Goal: Task Accomplishment & Management: Use online tool/utility

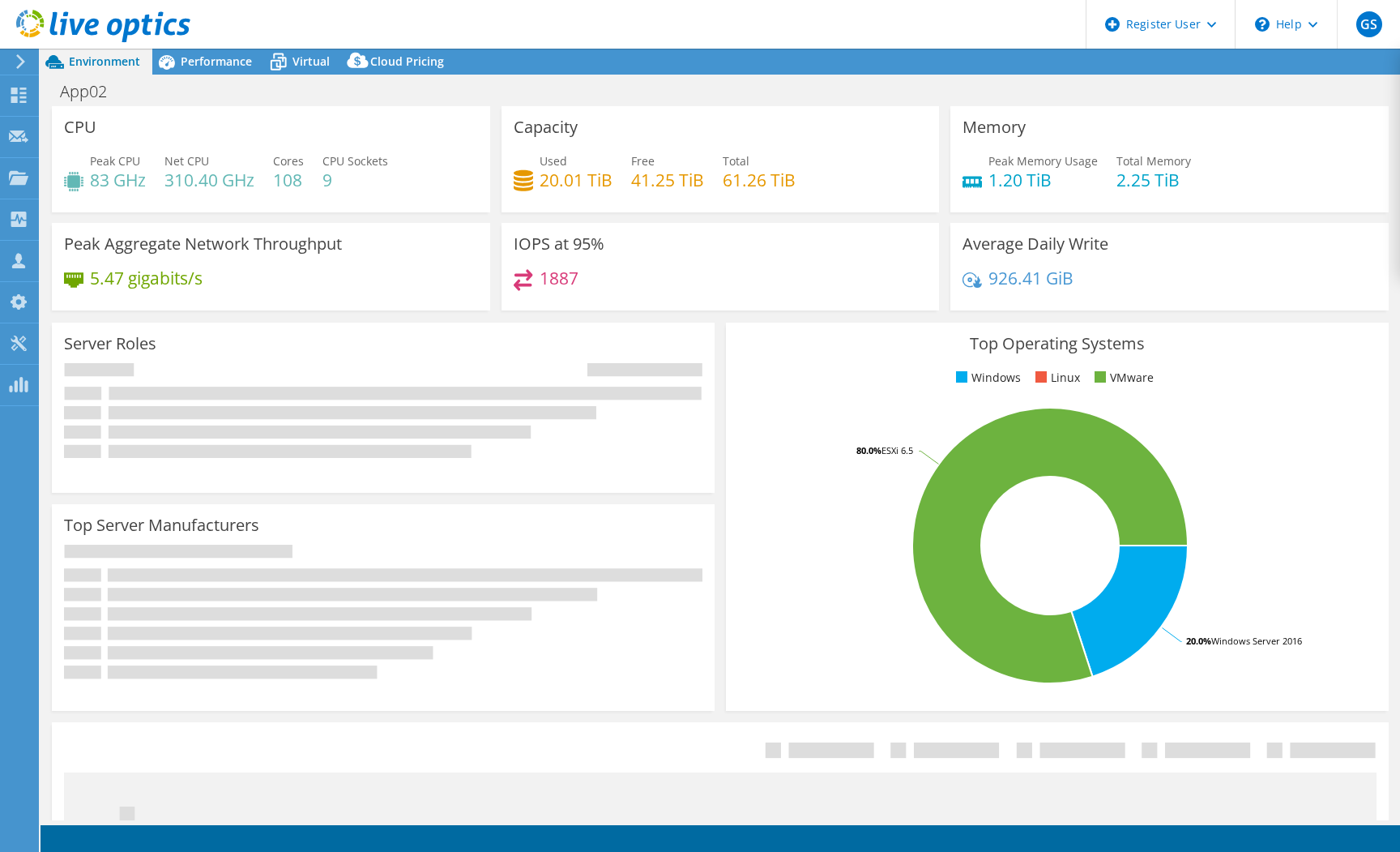
select select "USD"
select select "USEast"
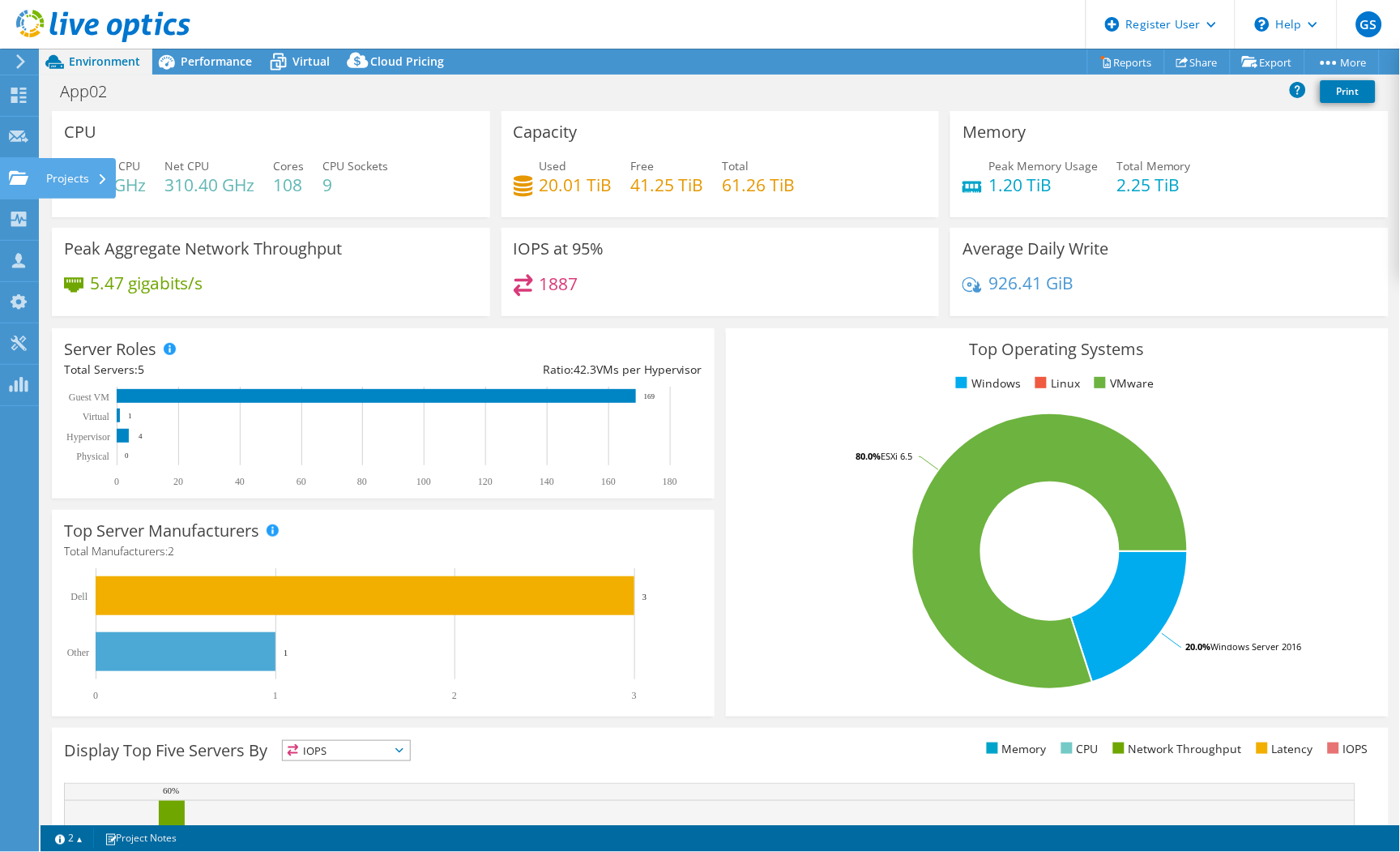
click at [13, 177] on use at bounding box center [19, 177] width 20 height 14
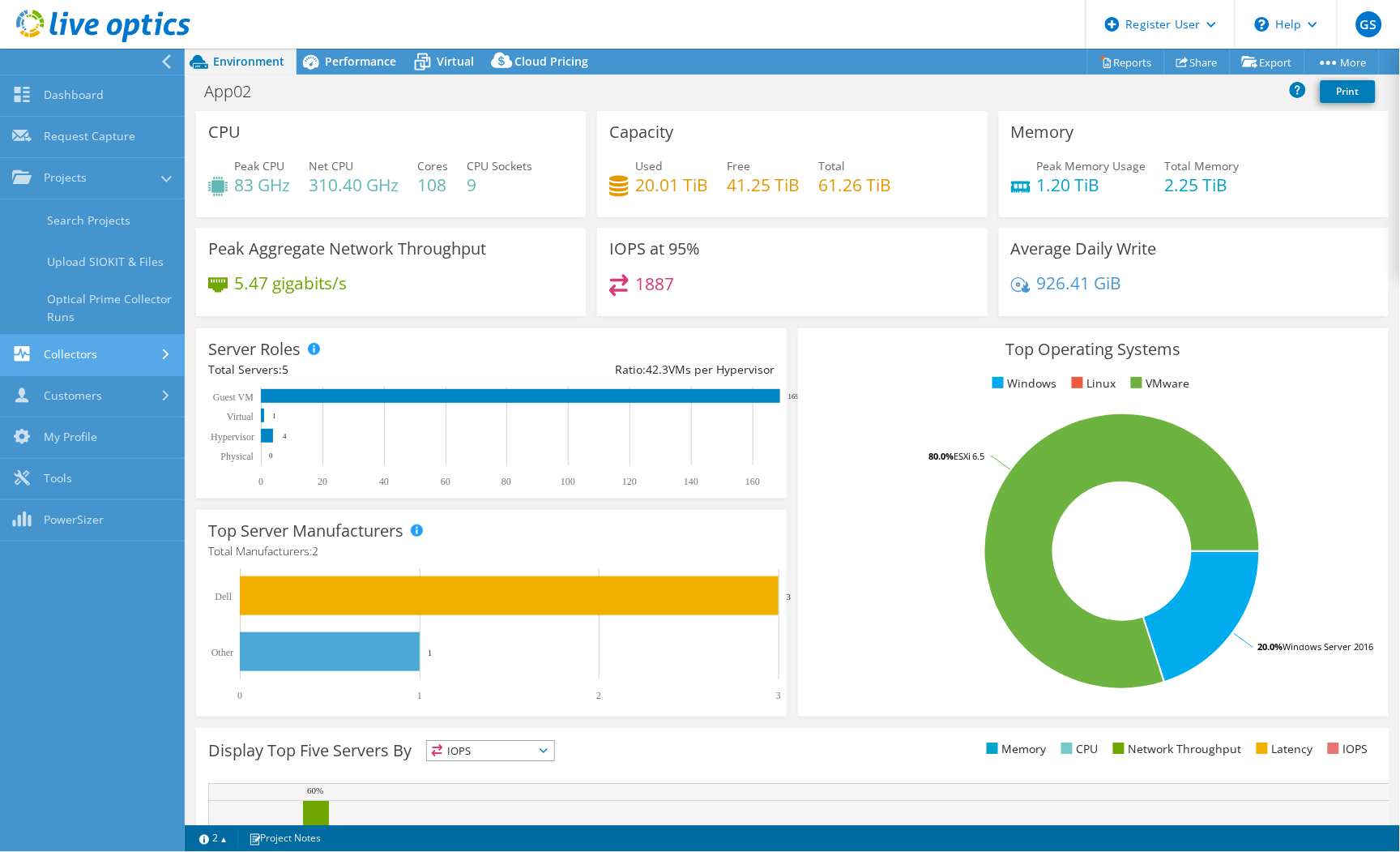
click at [78, 344] on link "Collectors" at bounding box center [93, 355] width 185 height 41
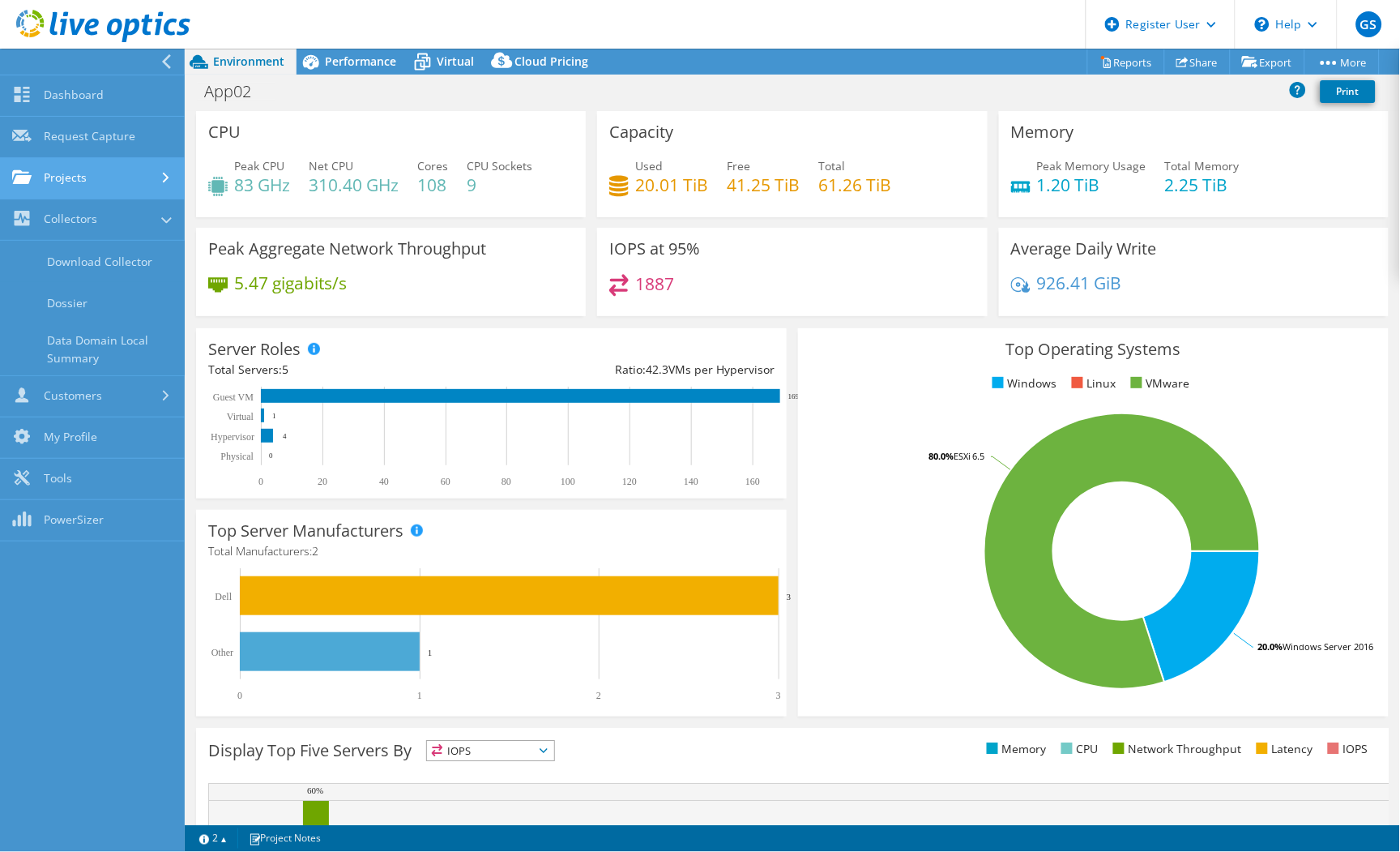
click at [93, 189] on link "Projects" at bounding box center [93, 178] width 185 height 41
click at [86, 211] on link "Search Projects" at bounding box center [93, 220] width 185 height 41
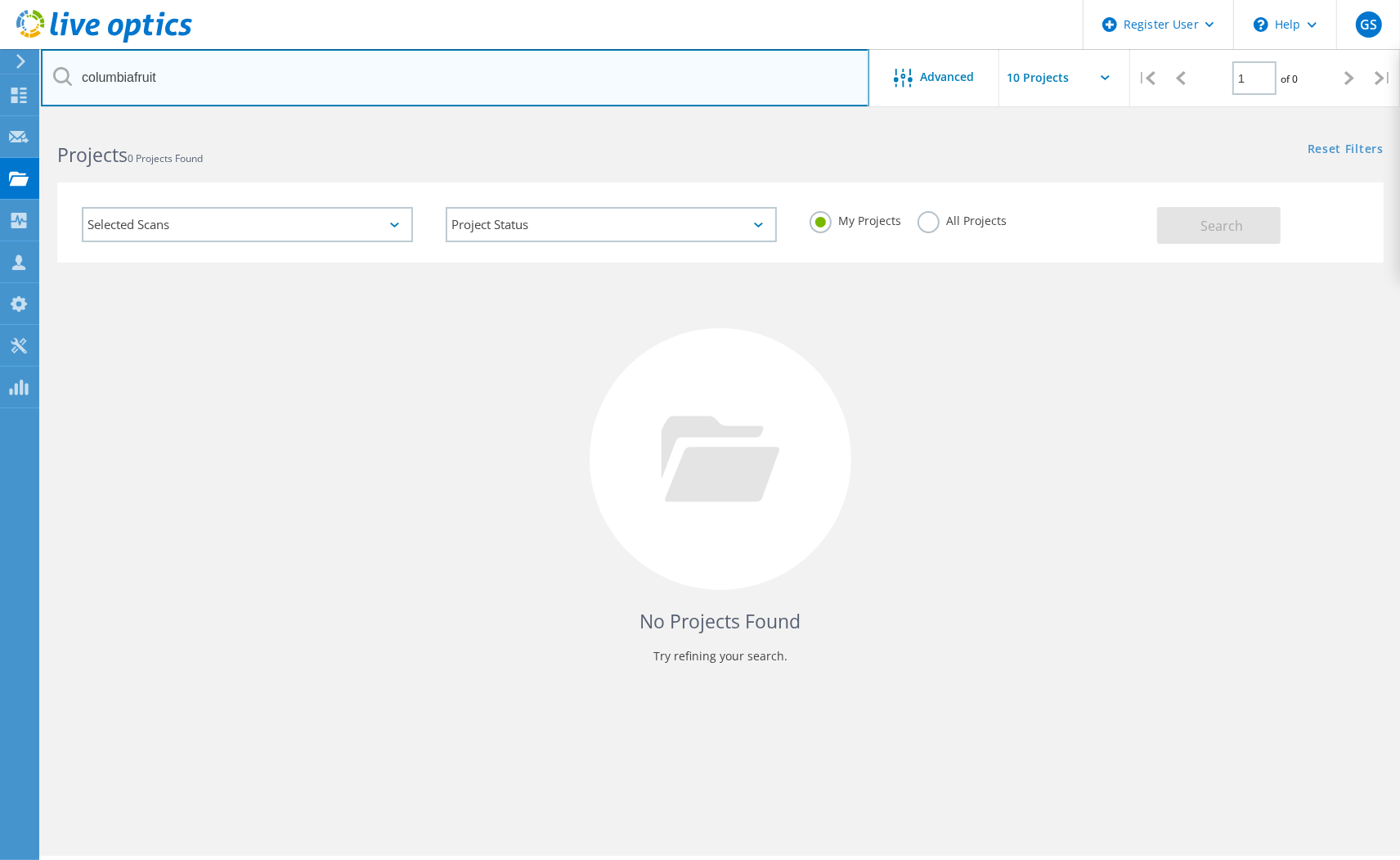
click at [403, 93] on input "columbiafruit" at bounding box center [455, 78] width 829 height 58
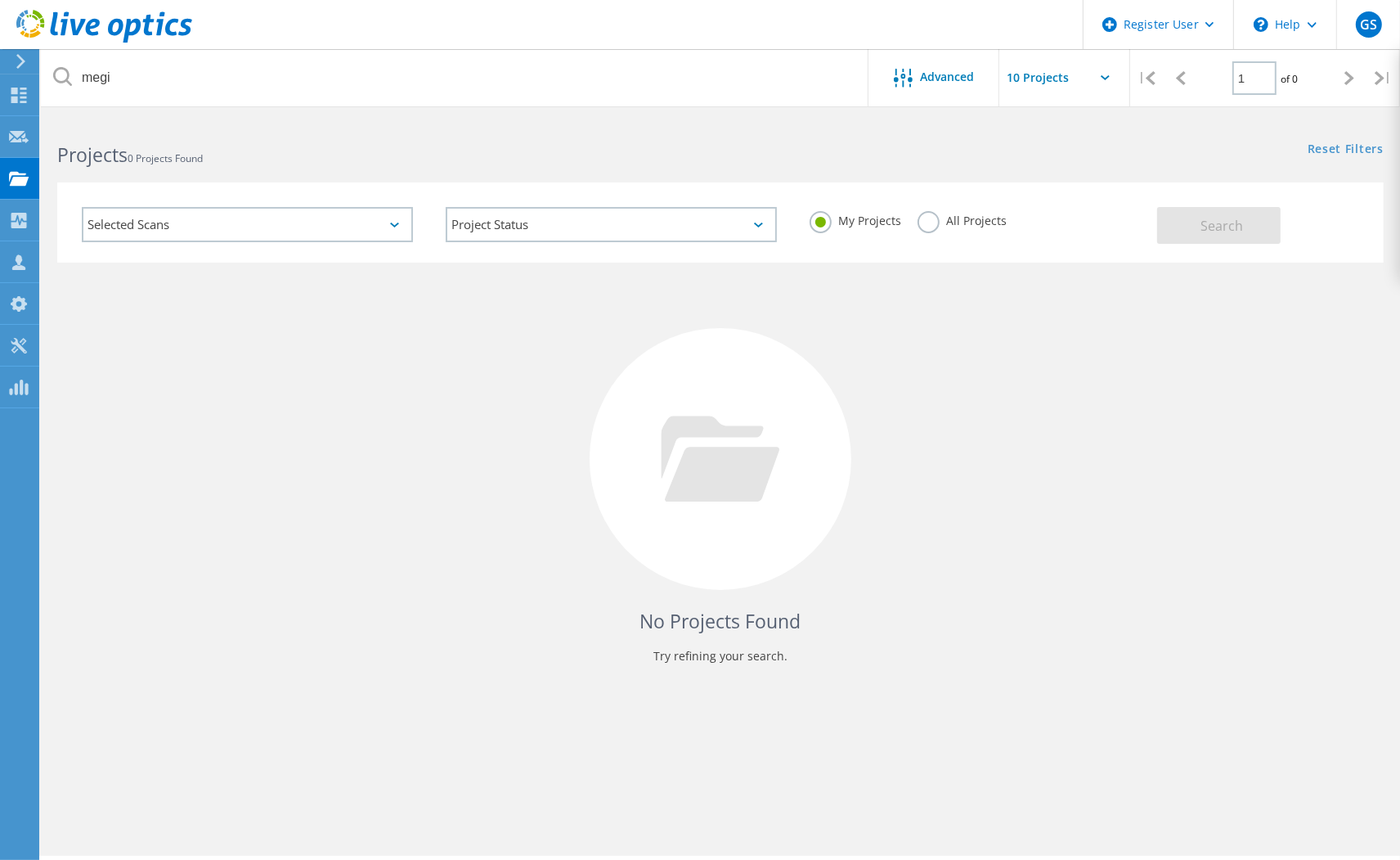
click at [944, 224] on label "All Projects" at bounding box center [962, 219] width 89 height 16
click at [0, 0] on input "All Projects" at bounding box center [0, 0] width 0 height 0
click at [1209, 217] on span "Search" at bounding box center [1222, 226] width 43 height 18
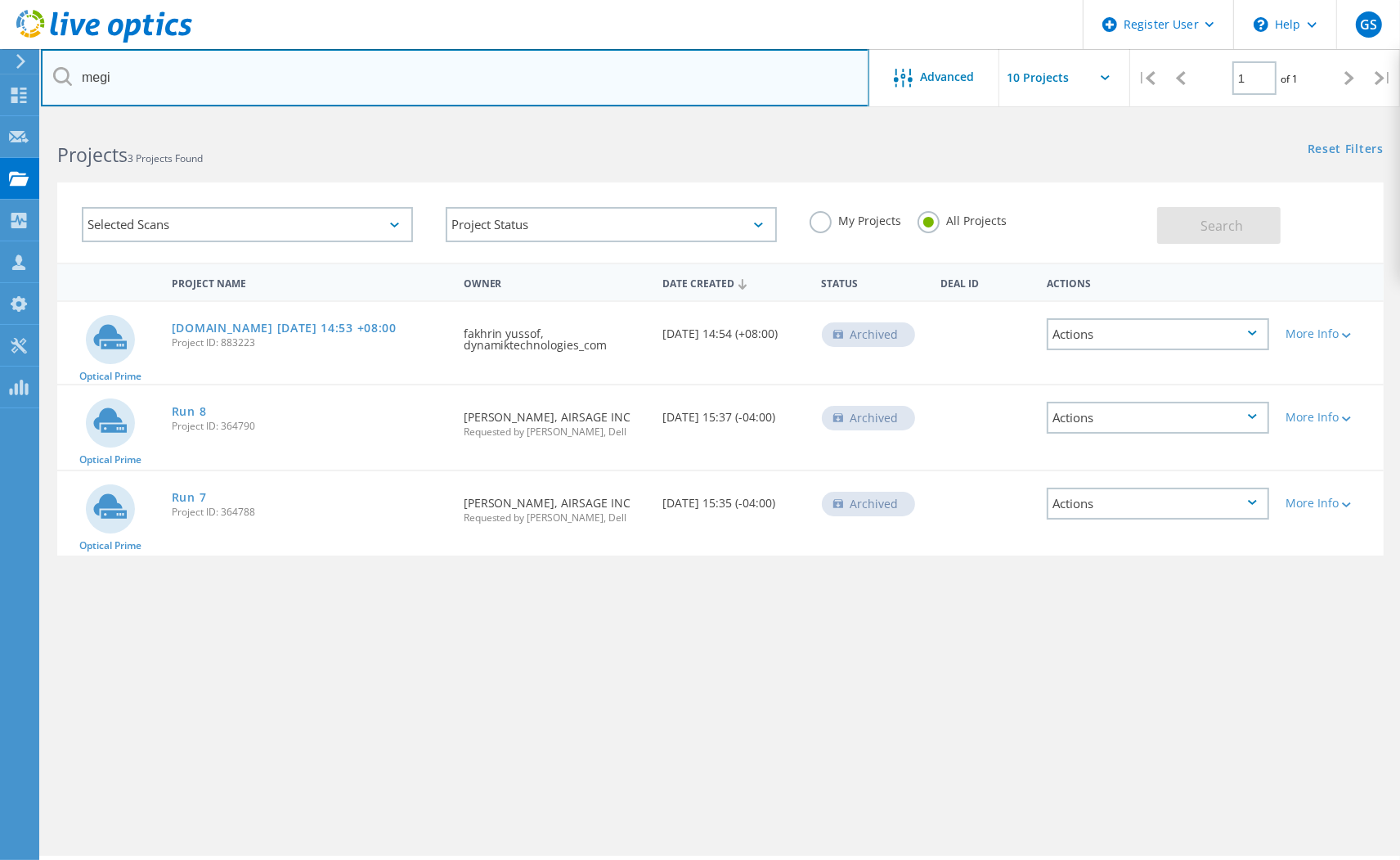
click at [507, 84] on input "megi" at bounding box center [455, 78] width 829 height 58
type input "megi engineering"
